Goal: Task Accomplishment & Management: Use online tool/utility

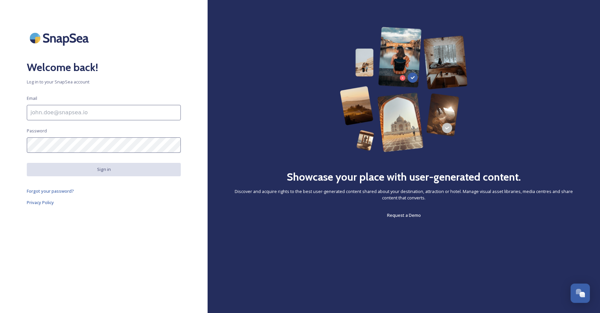
click at [83, 114] on input at bounding box center [104, 112] width 154 height 15
type input "[PERSON_NAME][EMAIL_ADDRESS][DOMAIN_NAME]"
click at [45, 161] on div "Welcome back! Log in to your SnapSea account Email [PERSON_NAME][EMAIL_ADDRESS]…" at bounding box center [104, 156] width 208 height 259
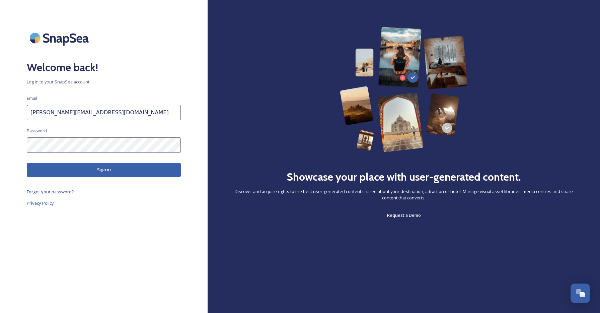
click at [128, 166] on button "Sign in" at bounding box center [104, 170] width 154 height 14
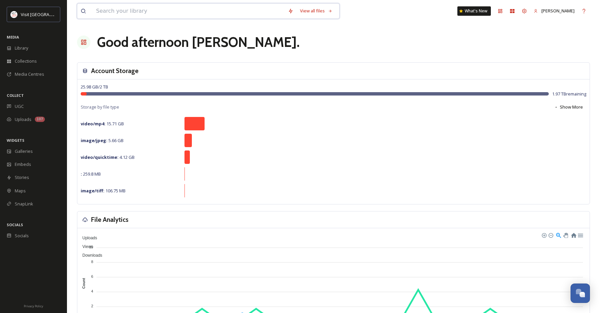
click at [115, 11] on input at bounding box center [189, 11] width 192 height 15
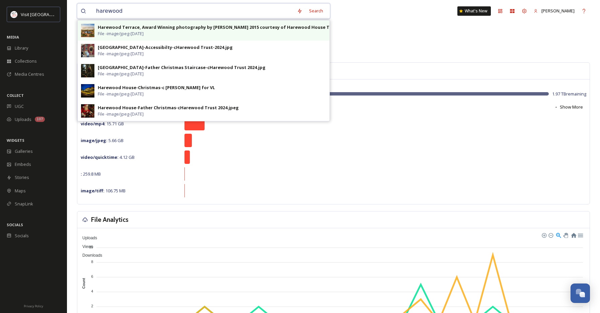
type input "harewood"
click at [117, 27] on div "Harewood Terrace, Award Winning photography by [PERSON_NAME] 2015 courtesy of H…" at bounding box center [228, 27] width 261 height 6
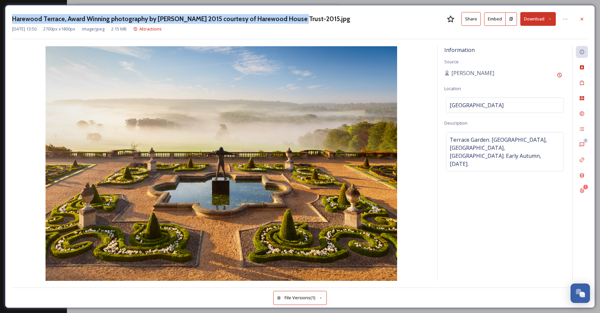
drag, startPoint x: 291, startPoint y: 19, endPoint x: 13, endPoint y: 18, distance: 278.4
click at [13, 18] on h3 "Harewood Terrace, Award Winning photography by [PERSON_NAME] 2015 courtesy of H…" at bounding box center [181, 19] width 338 height 10
copy h3 "Harewood Terrace, Award Winning photography by [PERSON_NAME] 2015 courtesy of H…"
click at [579, 18] on div at bounding box center [582, 19] width 12 height 12
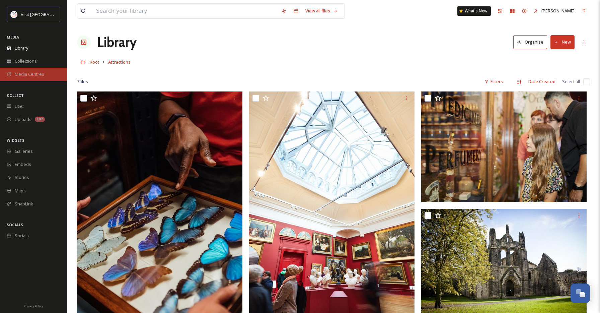
click at [19, 79] on div "Media Centres" at bounding box center [33, 74] width 67 height 13
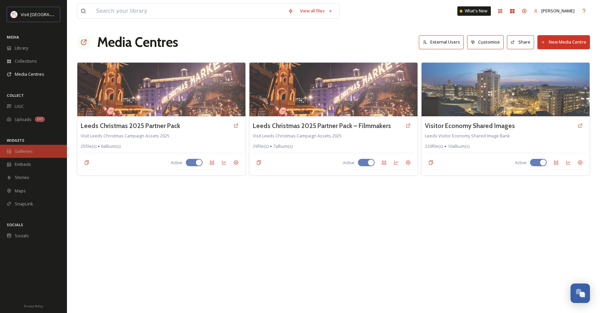
click at [19, 153] on span "Galleries" at bounding box center [24, 151] width 18 height 6
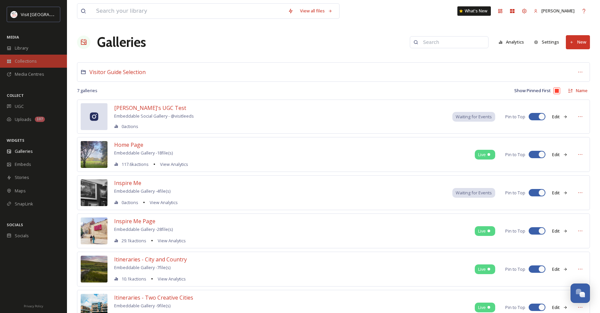
click at [24, 57] on div "Collections" at bounding box center [33, 61] width 67 height 13
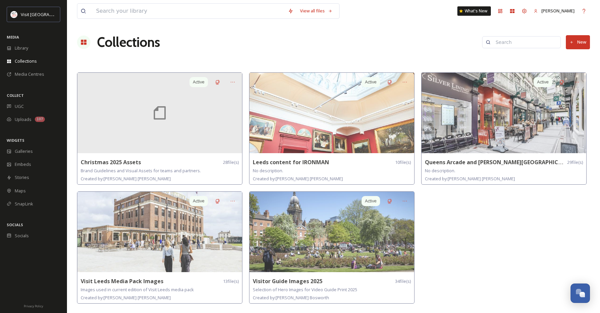
click at [576, 45] on button "New" at bounding box center [578, 42] width 24 height 14
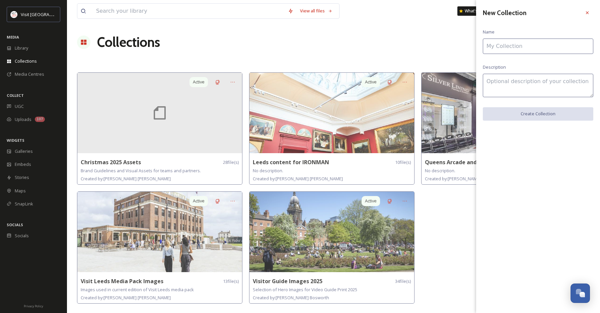
click at [576, 45] on input at bounding box center [538, 46] width 111 height 15
click at [585, 15] on div at bounding box center [588, 13] width 12 height 12
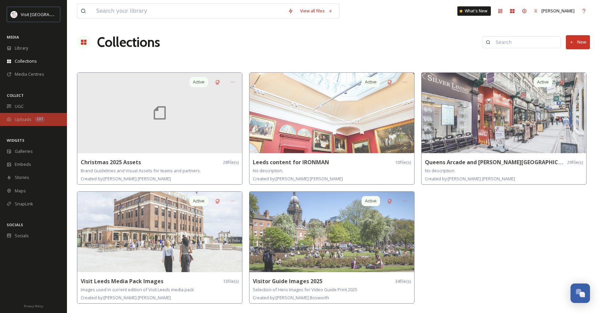
click at [24, 121] on span "Uploads" at bounding box center [23, 119] width 17 height 6
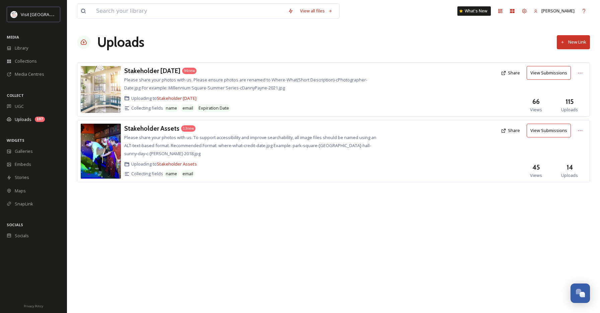
click at [568, 41] on button "New Link" at bounding box center [573, 42] width 33 height 14
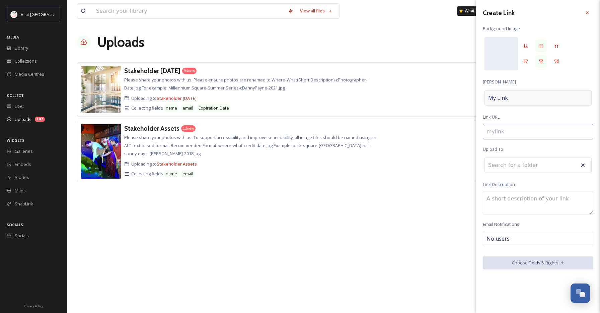
click at [523, 96] on div "My Link" at bounding box center [538, 97] width 107 height 15
type input "l"
type input "L"
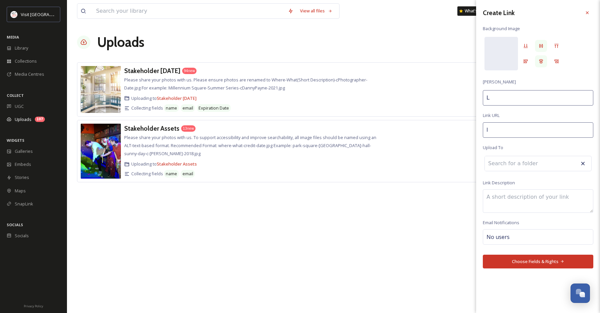
type input "le"
type input "Le"
type input "[PERSON_NAME]"
type input "leed"
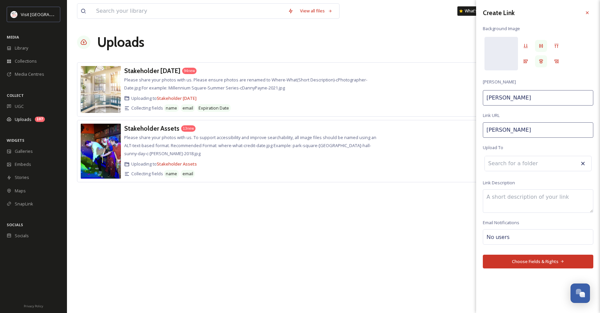
type input "Leed"
type input "[GEOGRAPHIC_DATA]"
type input "[GEOGRAPHIC_DATA]-"
type input "Leeds &"
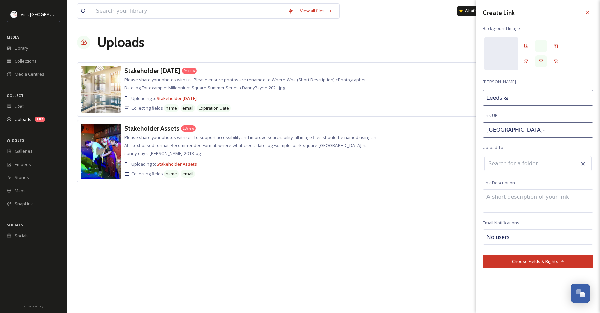
type input "leeds--"
type input "Leeds &"
type input "leeds--y"
type input "Leeds & Y"
type input "leeds--yo"
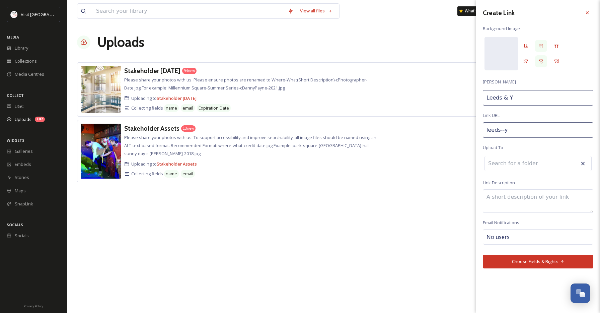
type input "Leeds & Yo"
type input "leeds--yor"
type input "Leeds & Yor"
type input "leeds--[GEOGRAPHIC_DATA]"
type input "Leeds & [GEOGRAPHIC_DATA]"
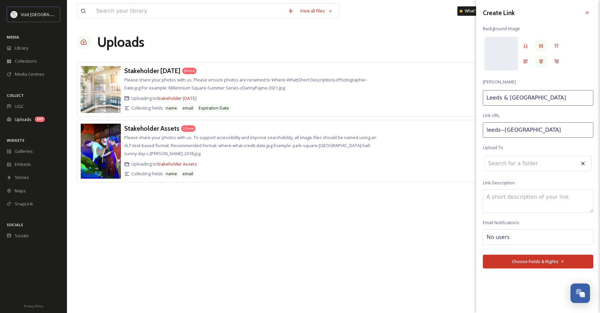
type input "leeds--[GEOGRAPHIC_DATA]-"
type input "Leeds & [GEOGRAPHIC_DATA]"
type input "leeds--[GEOGRAPHIC_DATA]-i"
type input "Leeds & York I"
type input "leeds--[GEOGRAPHIC_DATA]-it"
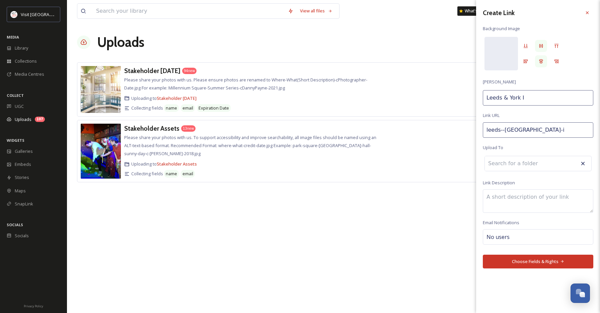
type input "Leeds & York It"
type input "leeds--[GEOGRAPHIC_DATA]-iti"
type input "Leeds & York Iti"
type input "leeds--[GEOGRAPHIC_DATA]-itin"
type input "Leeds & York Itin"
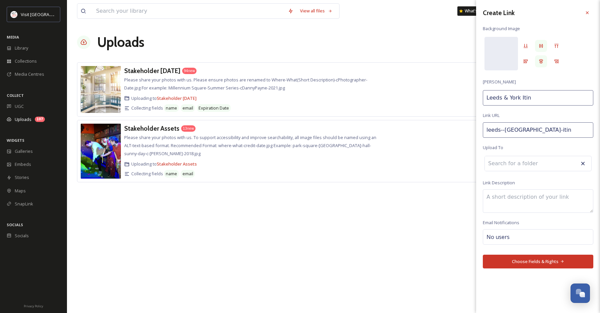
type input "leeds--[GEOGRAPHIC_DATA]-itine"
type input "Leeds & York Itine"
type input "leeds--[GEOGRAPHIC_DATA]-itiner"
type input "Leeds & York Itiner"
type input "[GEOGRAPHIC_DATA]--[GEOGRAPHIC_DATA]-itinera"
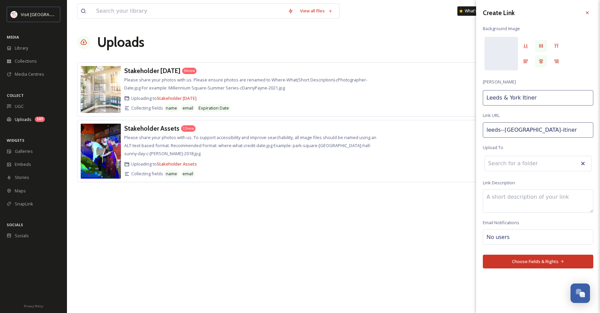
type input "Leeds & York Itinera"
type input "[GEOGRAPHIC_DATA]--[GEOGRAPHIC_DATA]-itinerar"
type input "Leeds & York Itinerar"
type input "[GEOGRAPHIC_DATA]--[GEOGRAPHIC_DATA]-itinerari"
type input "Leeds & York Itinerari"
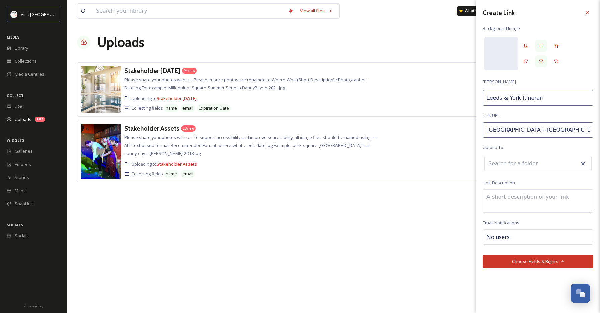
type input "[GEOGRAPHIC_DATA]--[GEOGRAPHIC_DATA]-itinerarie"
type input "Leeds & York Itinerarie"
type input "[GEOGRAPHIC_DATA]--[GEOGRAPHIC_DATA]-itineraries"
type input "Leeds & York Itineraries"
type input "[GEOGRAPHIC_DATA]--[GEOGRAPHIC_DATA]-itineraries-"
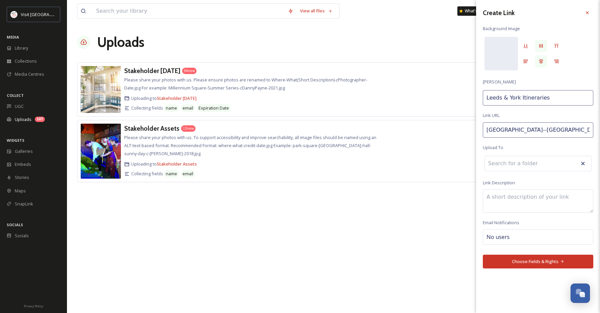
type input "Leeds & York Itineraries"
type input "[GEOGRAPHIC_DATA]--[GEOGRAPHIC_DATA]-itineraries-l"
type input "Leeds & York Itineraries L"
type input "[GEOGRAPHIC_DATA]--[GEOGRAPHIC_DATA]-itineraries-[GEOGRAPHIC_DATA]"
type input "Leeds & York Itineraries Le"
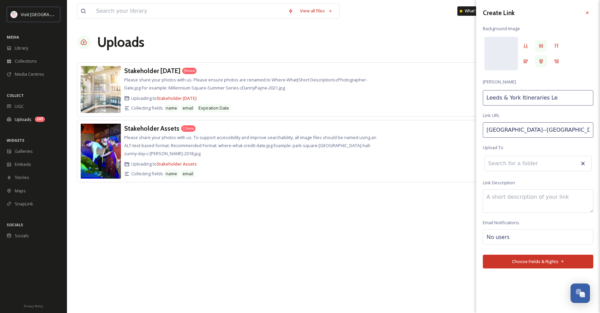
type input "[GEOGRAPHIC_DATA]--[GEOGRAPHIC_DATA]-itineraries-lea"
type input "Leeds & York Itineraries Lea"
type input "[GEOGRAPHIC_DATA]--[GEOGRAPHIC_DATA]-itineraries-leaf"
type input "Leeds & York Itineraries Leaf"
type input "[GEOGRAPHIC_DATA]--[GEOGRAPHIC_DATA]-itineraries-leafl"
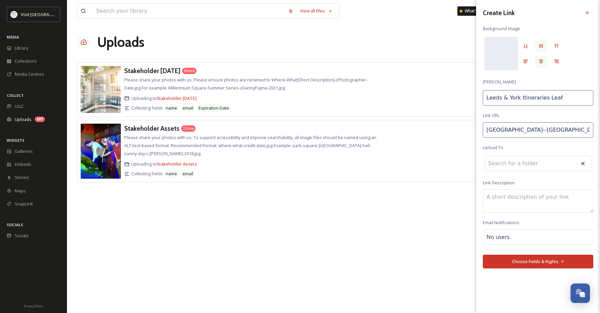
type input "Leeds & York Itineraries Leafl"
type input "[GEOGRAPHIC_DATA]--[GEOGRAPHIC_DATA]-itineraries-leafle"
type input "Leeds & York Itineraries Leafle"
type input "[GEOGRAPHIC_DATA]--[GEOGRAPHIC_DATA]-itineraries-leaflet"
type input "Leeds & York Itineraries Leaflet"
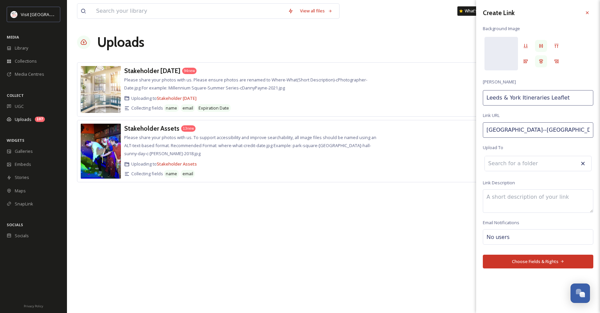
type input "[GEOGRAPHIC_DATA]--[GEOGRAPHIC_DATA]-itineraries-leaflets"
type input "Leeds & York Itineraries Leaflets"
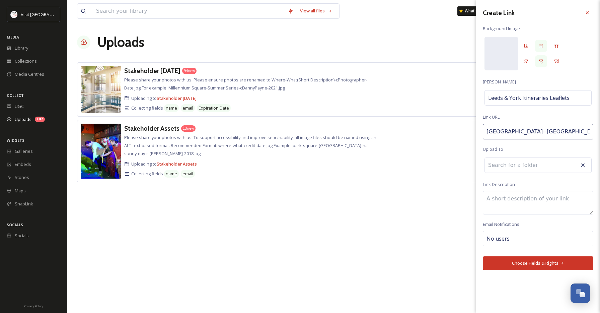
click at [516, 237] on div "No users" at bounding box center [538, 238] width 111 height 15
click at [516, 237] on input at bounding box center [520, 239] width 67 height 8
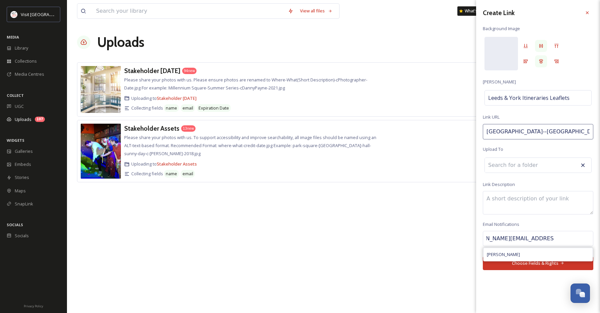
scroll to position [0, 26]
type input "[PERSON_NAME][EMAIL_ADDRESS][DOMAIN_NAME]"
click at [519, 252] on div "[PERSON_NAME]" at bounding box center [538, 254] width 109 height 13
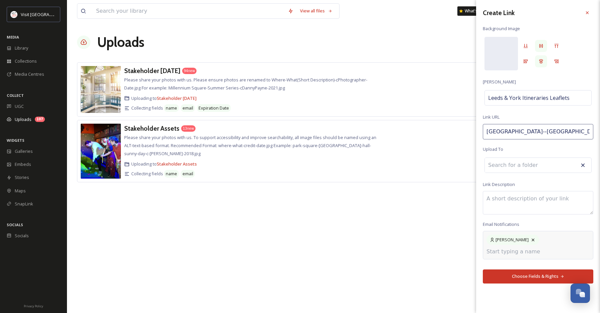
scroll to position [0, 0]
click at [518, 278] on div "Create Link Background Image [PERSON_NAME] [GEOGRAPHIC_DATA] & York Itineraries…" at bounding box center [538, 156] width 124 height 313
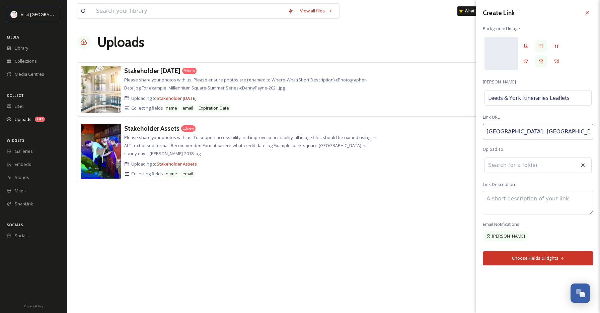
click at [518, 261] on button "Choose Fields & Rights" at bounding box center [538, 258] width 111 height 14
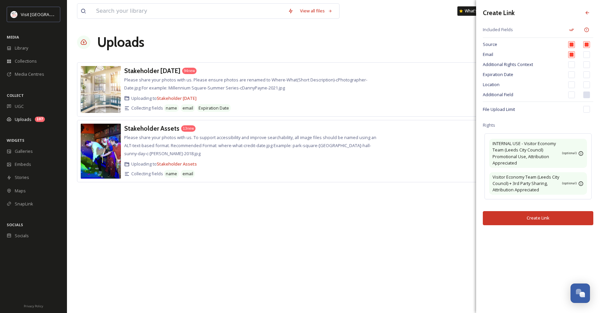
click at [572, 65] on input "checkbox" at bounding box center [572, 64] width 7 height 7
checkbox input "true"
click at [584, 63] on input "checkbox" at bounding box center [587, 64] width 7 height 7
checkbox input "true"
click at [572, 72] on input "checkbox" at bounding box center [572, 74] width 7 height 7
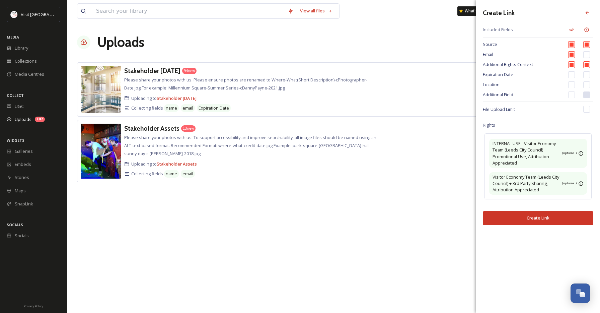
checkbox input "true"
click at [585, 76] on input "checkbox" at bounding box center [587, 74] width 7 height 7
checkbox input "true"
click at [571, 82] on input "checkbox" at bounding box center [572, 84] width 7 height 7
click at [571, 83] on input "checkbox" at bounding box center [572, 84] width 7 height 7
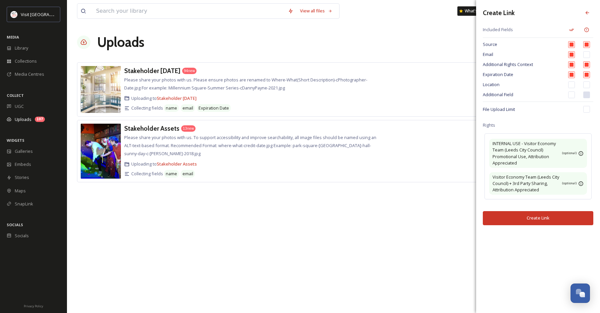
click at [571, 86] on input "checkbox" at bounding box center [572, 84] width 7 height 7
checkbox input "true"
click at [569, 94] on input "checkbox" at bounding box center [572, 94] width 7 height 7
checkbox input "true"
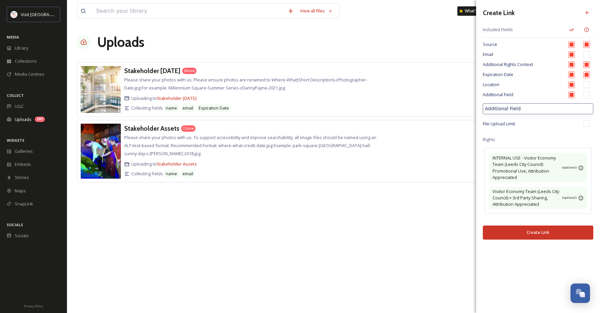
click at [535, 233] on button "Create Link" at bounding box center [538, 232] width 111 height 14
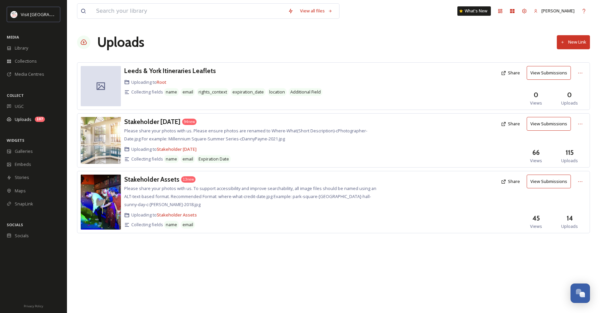
click at [514, 74] on button "Share" at bounding box center [511, 72] width 26 height 13
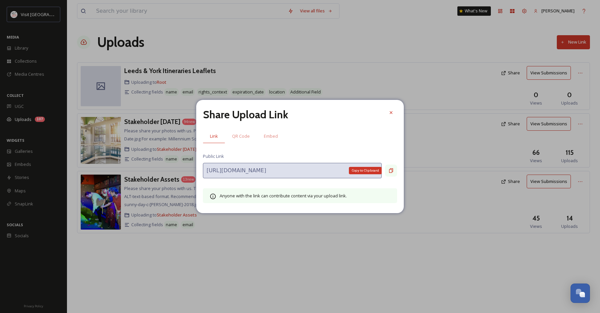
click at [391, 171] on icon at bounding box center [391, 170] width 5 height 5
click at [392, 113] on icon at bounding box center [391, 112] width 3 height 3
